Goal: Task Accomplishment & Management: Complete application form

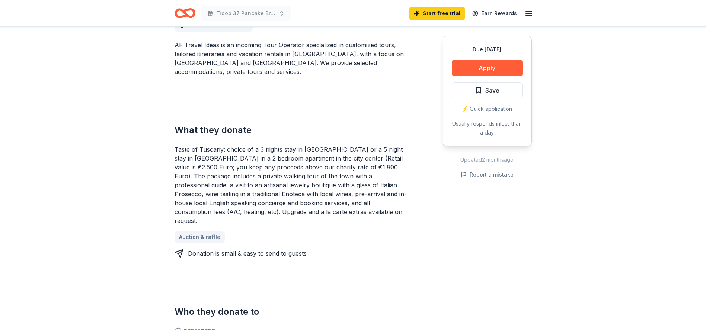
scroll to position [280, 0]
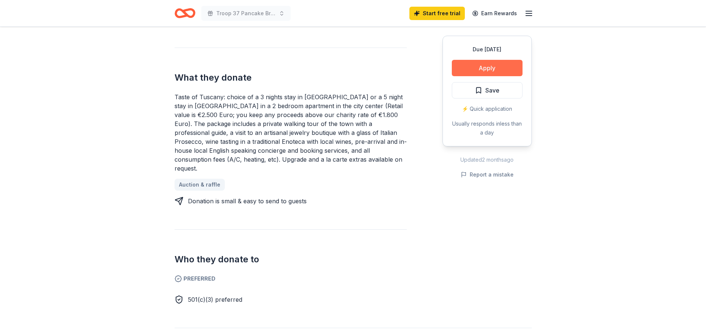
click at [483, 71] on button "Apply" at bounding box center [487, 68] width 71 height 16
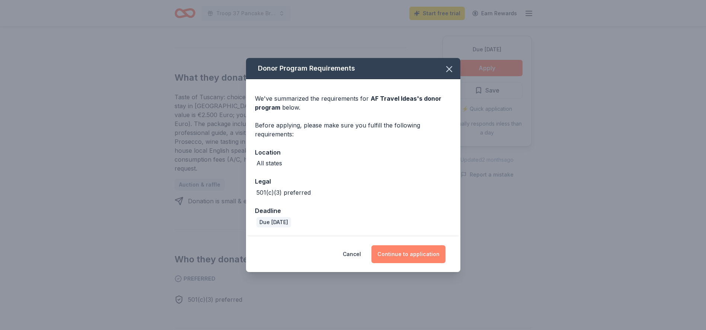
click at [407, 257] on button "Continue to application" at bounding box center [408, 255] width 74 height 18
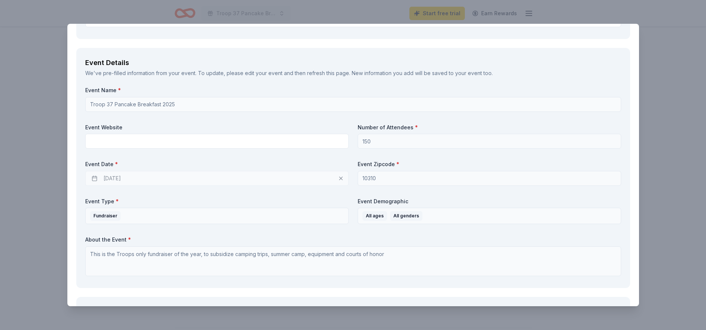
scroll to position [405, 0]
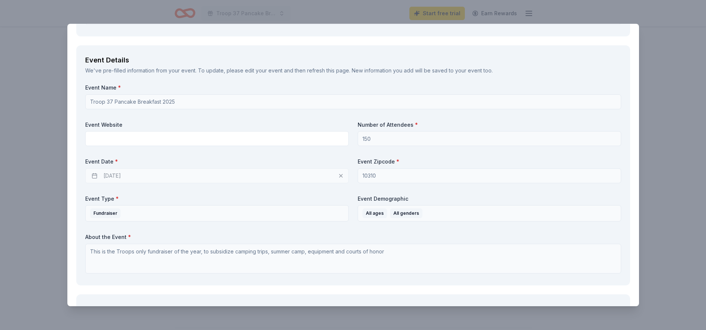
click at [296, 170] on div "11/08/2025" at bounding box center [216, 176] width 263 height 15
click at [163, 169] on div "11/08/2025" at bounding box center [216, 176] width 263 height 15
click at [152, 178] on div "11/08/2025" at bounding box center [216, 176] width 263 height 15
click at [94, 171] on div "11/08/2025" at bounding box center [216, 176] width 263 height 15
click at [93, 176] on div "11/08/2025" at bounding box center [216, 176] width 263 height 15
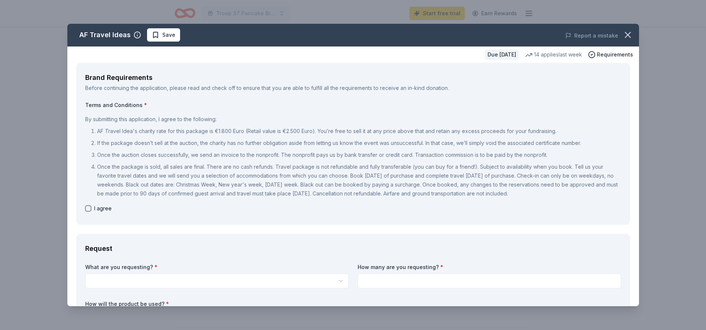
scroll to position [0, 0]
click at [629, 34] on icon "button" at bounding box center [627, 35] width 10 height 10
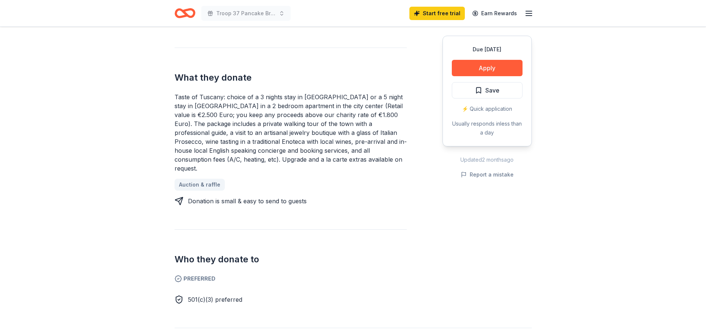
scroll to position [148, 0]
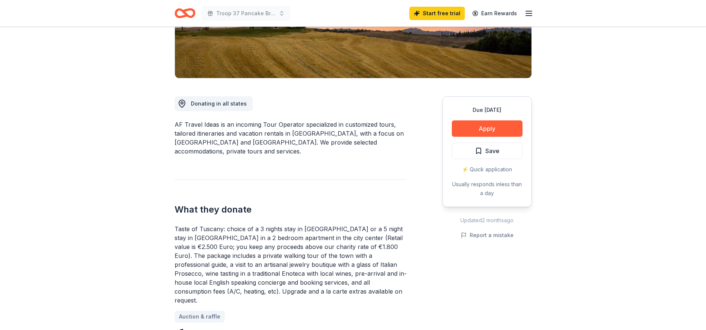
drag, startPoint x: 177, startPoint y: 9, endPoint x: 186, endPoint y: 16, distance: 10.6
click at [177, 9] on icon "Home" at bounding box center [182, 12] width 12 height 7
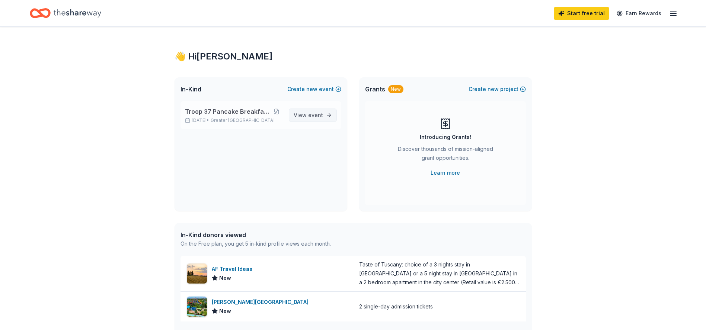
scroll to position [55, 0]
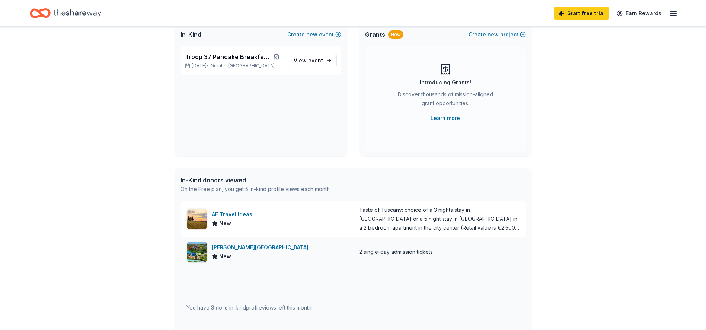
click at [253, 250] on div "[PERSON_NAME][GEOGRAPHIC_DATA]" at bounding box center [262, 247] width 100 height 9
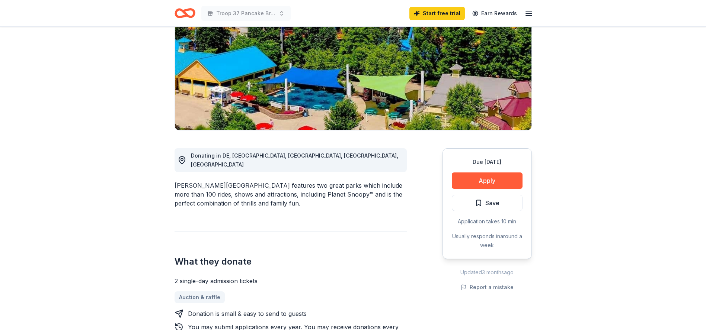
scroll to position [215, 0]
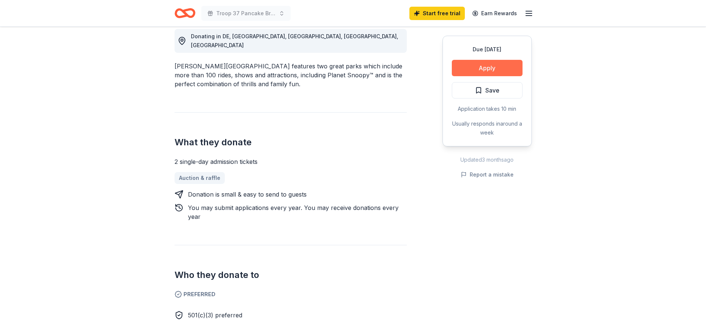
click at [468, 71] on button "Apply" at bounding box center [487, 68] width 71 height 16
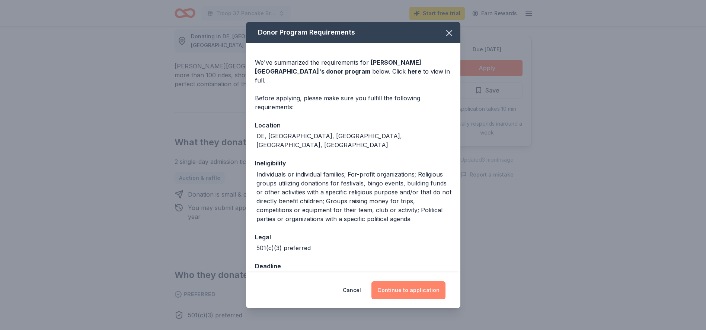
click at [391, 291] on button "Continue to application" at bounding box center [408, 291] width 74 height 18
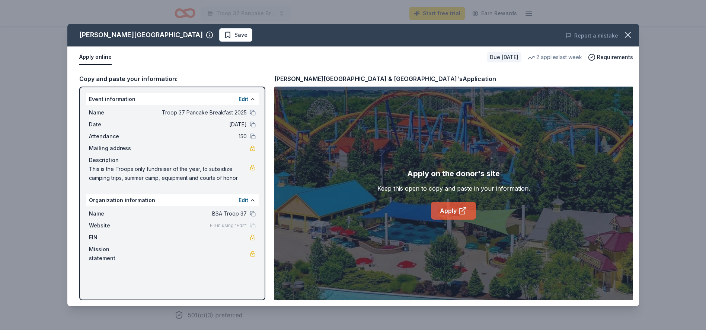
click at [449, 208] on link "Apply" at bounding box center [453, 211] width 45 height 18
click at [450, 215] on link "Apply" at bounding box center [453, 211] width 45 height 18
